Goal: Transaction & Acquisition: Purchase product/service

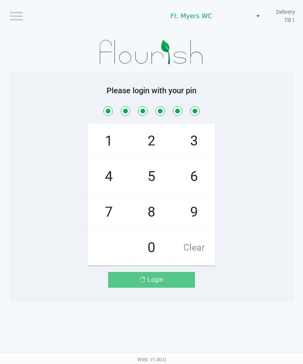
scroll to position [0, 0]
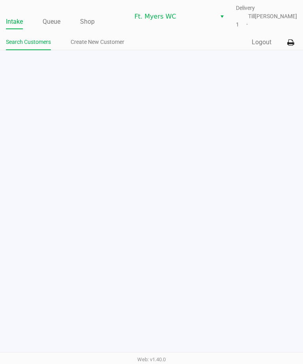
scroll to position [0, 0]
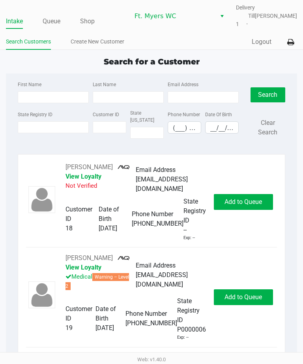
click at [35, 253] on div "[PERSON_NAME] View Loyalty Medical Warning – Level 2 Email Address [EMAIL_ADDRE…" at bounding box center [151, 297] width 251 height 88
click at [56, 22] on link "Queue" at bounding box center [52, 21] width 18 height 11
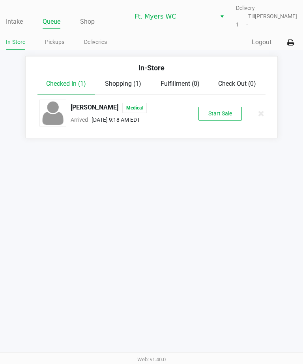
click at [100, 38] on link "Deliveries" at bounding box center [95, 42] width 23 height 10
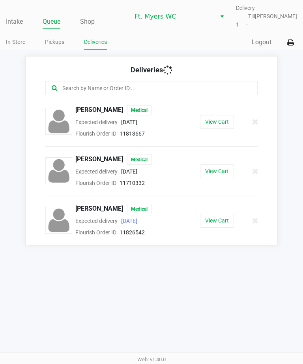
click at [99, 40] on link "Deliveries" at bounding box center [95, 42] width 23 height 10
click at [122, 214] on span "[PERSON_NAME]" at bounding box center [99, 209] width 48 height 10
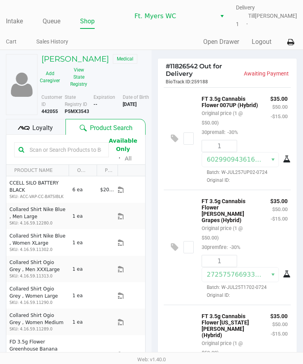
click at [45, 30] on div "Intake Queue Shop Ft. [PERSON_NAME] Delivery Till 1 [PERSON_NAME] Cart Sales Hi…" at bounding box center [151, 25] width 303 height 50
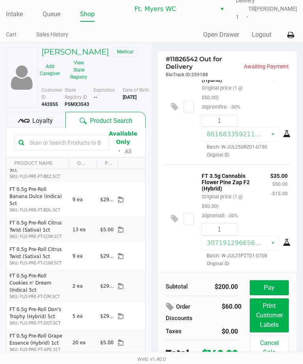
scroll to position [248, 0]
click at [266, 284] on button "Pay" at bounding box center [269, 287] width 39 height 15
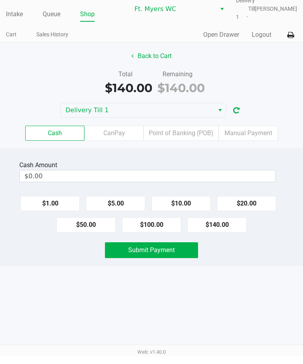
click at [57, 136] on label "Cash" at bounding box center [54, 140] width 59 height 15
click at [0, 0] on 0 "Cash" at bounding box center [0, 0] width 0 height 0
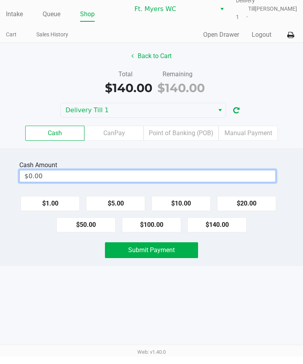
click at [81, 178] on input "$0.00" at bounding box center [148, 183] width 256 height 11
type input "0"
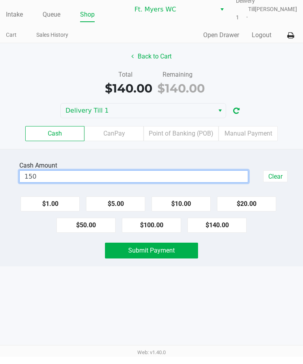
scroll to position [0, 6]
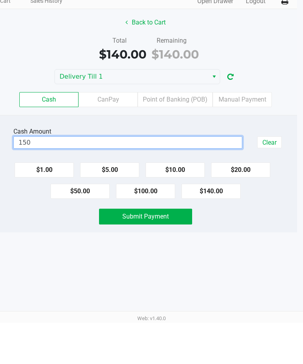
click at [159, 254] on span "Submit Payment" at bounding box center [145, 258] width 47 height 8
type input "$150.00"
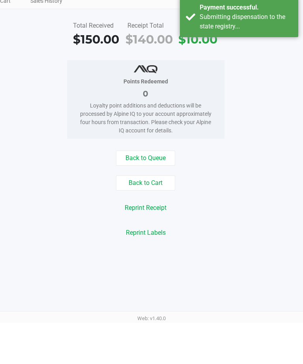
click at [51, 26] on link "Queue" at bounding box center [46, 21] width 18 height 11
